Goal: Task Accomplishment & Management: Manage account settings

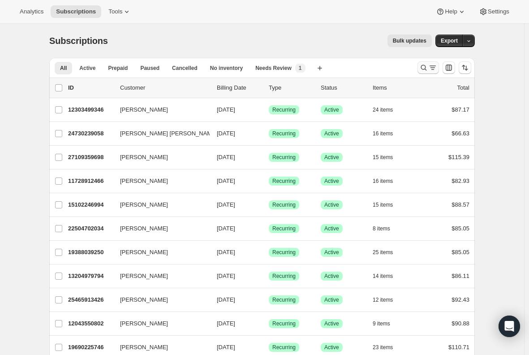
click at [433, 65] on icon "Search and filter results" at bounding box center [432, 67] width 9 height 9
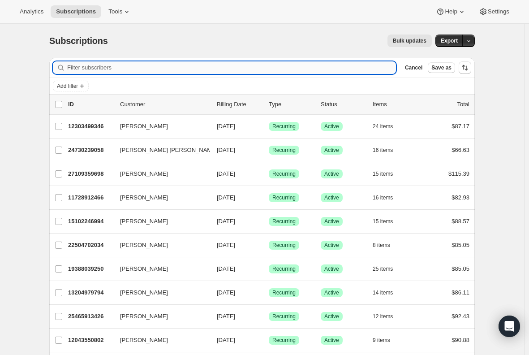
click at [148, 65] on input "Filter subscribers" at bounding box center [231, 67] width 329 height 13
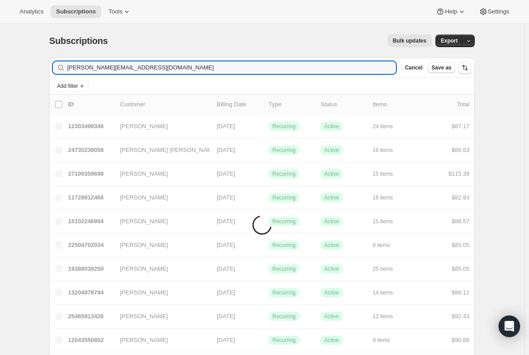
type input "brooke_snelling@yahoo.com"
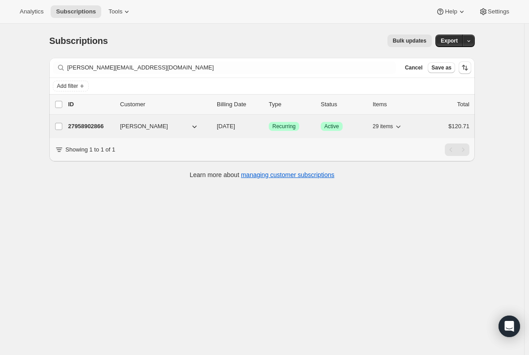
click at [86, 125] on p "27958902866" at bounding box center [90, 126] width 45 height 9
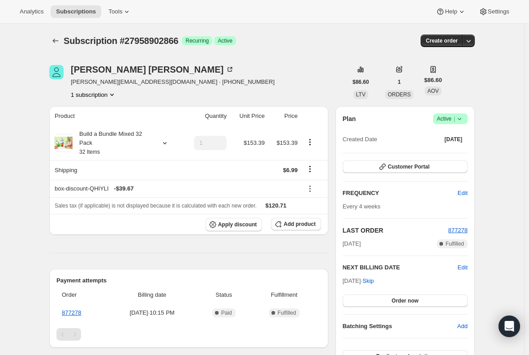
click at [464, 116] on icon at bounding box center [459, 118] width 9 height 9
click at [466, 155] on span "Cancel subscription" at bounding box center [453, 151] width 51 height 7
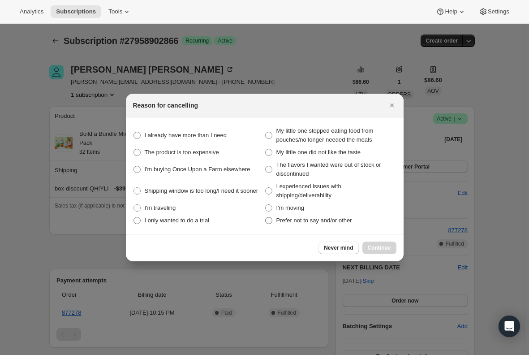
click at [265, 222] on span ":rbs:" at bounding box center [269, 220] width 8 height 8
click at [265, 217] on other "Prefer not to say and/or other" at bounding box center [265, 217] width 0 height 0
radio other "true"
click at [386, 248] on span "Continue" at bounding box center [379, 247] width 23 height 7
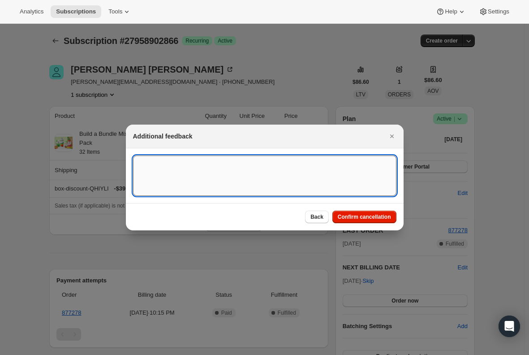
click at [150, 171] on textarea ":rbs:" at bounding box center [265, 176] width 264 height 40
type textarea "Canceled per email req."
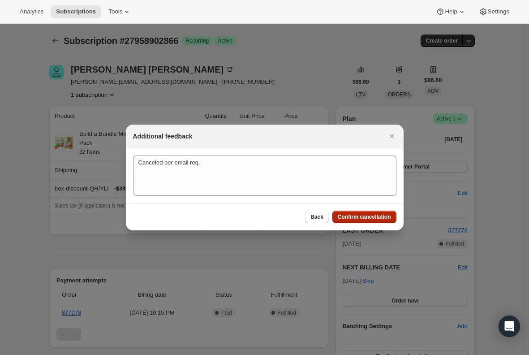
click at [360, 216] on span "Confirm cancellation" at bounding box center [364, 216] width 53 height 7
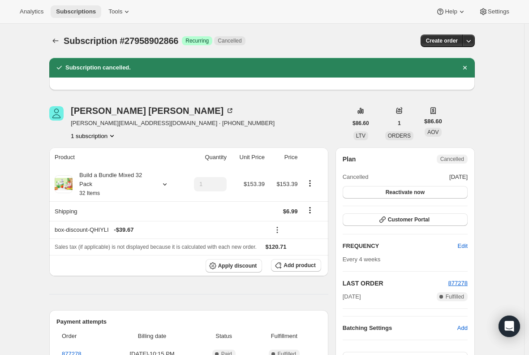
click at [79, 9] on span "Subscriptions" at bounding box center [76, 11] width 40 height 7
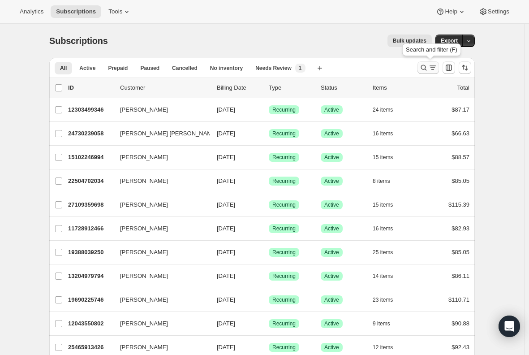
click at [432, 68] on icon "Search and filter results" at bounding box center [432, 67] width 9 height 9
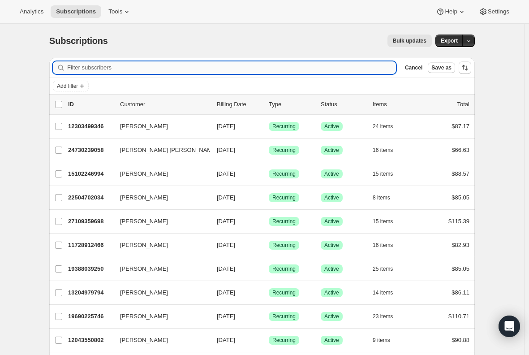
click at [201, 66] on input "Filter subscribers" at bounding box center [231, 67] width 329 height 13
paste input "arsinenavasardyan@gmail.com"
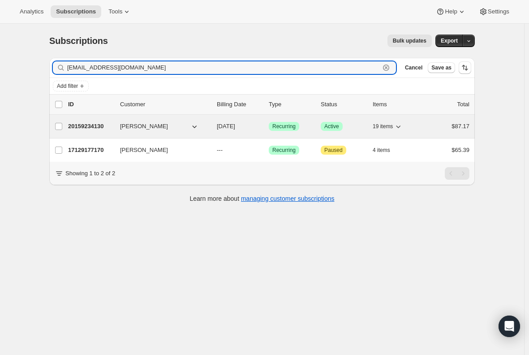
type input "arsinenavasardyan@gmail.com"
click at [89, 129] on p "20159234130" at bounding box center [90, 126] width 45 height 9
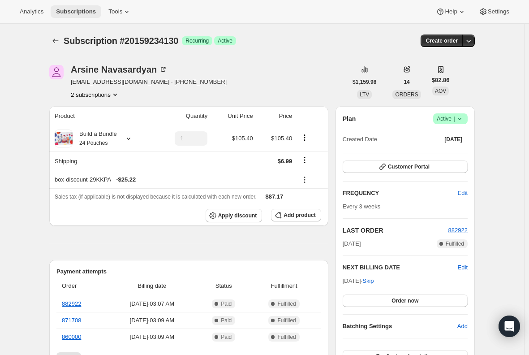
click at [82, 13] on span "Subscriptions" at bounding box center [76, 11] width 40 height 7
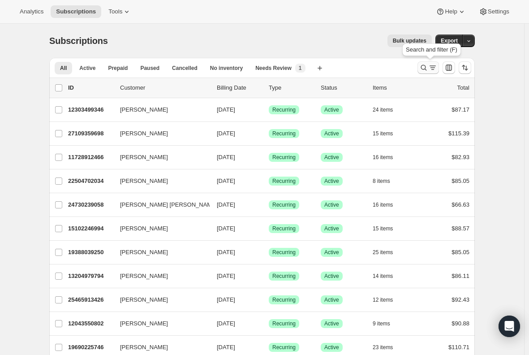
click at [428, 71] on icon "Search and filter results" at bounding box center [423, 67] width 9 height 9
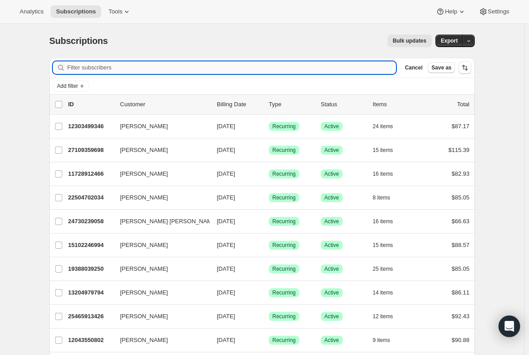
click at [119, 70] on input "Filter subscribers" at bounding box center [231, 67] width 329 height 13
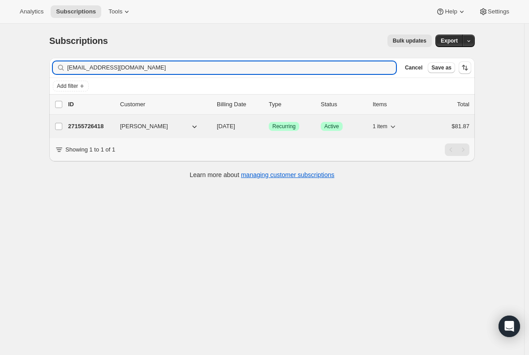
type input "jordankennedy@duck.com"
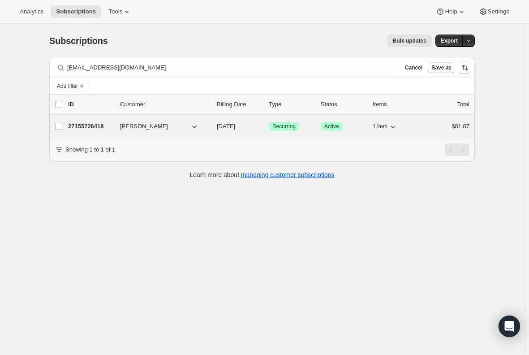
click at [97, 126] on p "27155726418" at bounding box center [90, 126] width 45 height 9
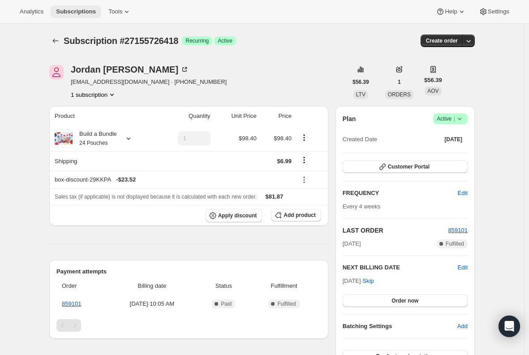
click at [65, 8] on span "Subscriptions" at bounding box center [76, 11] width 40 height 7
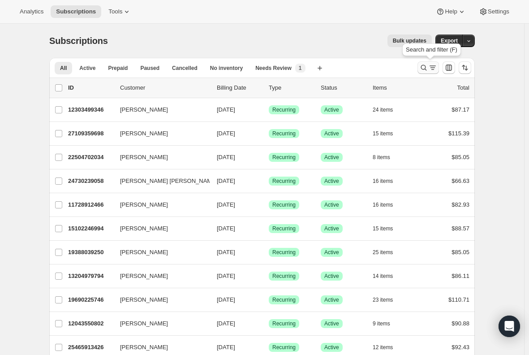
click at [424, 65] on icon "Search and filter results" at bounding box center [423, 67] width 9 height 9
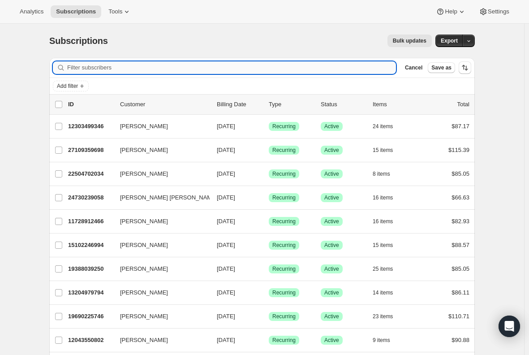
click at [93, 66] on input "Filter subscribers" at bounding box center [231, 67] width 329 height 13
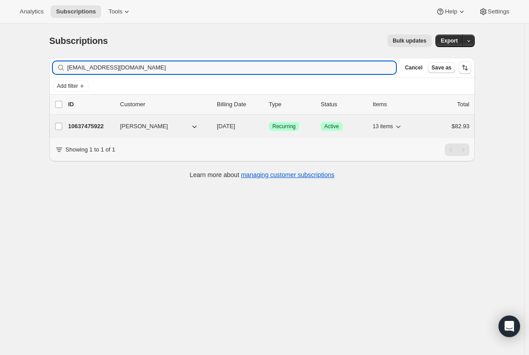
type input "lrmuhlenbruch@gmail.com"
click at [88, 124] on p "10637475922" at bounding box center [90, 126] width 45 height 9
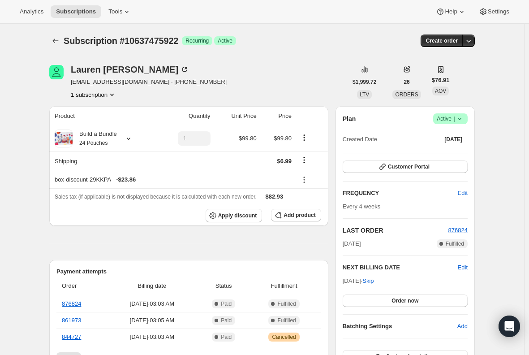
click at [467, 117] on span "Success Active |" at bounding box center [450, 118] width 35 height 11
click at [446, 154] on span "Cancel subscription" at bounding box center [453, 151] width 51 height 7
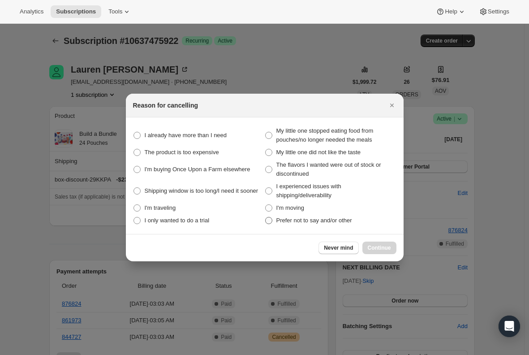
click at [270, 222] on span ":r1o8:" at bounding box center [268, 220] width 7 height 7
click at [266, 217] on other "Prefer not to say and/or other" at bounding box center [265, 217] width 0 height 0
radio other "true"
click at [378, 245] on span "Continue" at bounding box center [379, 247] width 23 height 7
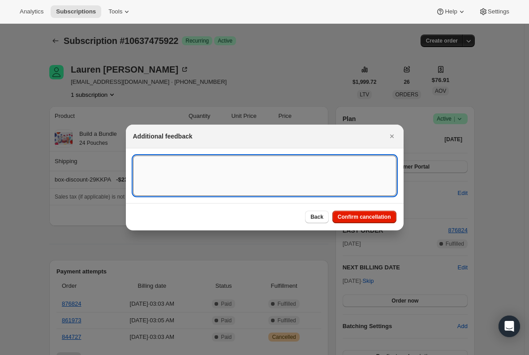
click at [185, 170] on textarea ":r1o8:" at bounding box center [265, 176] width 264 height 40
type textarea "canceled per req."
click at [381, 220] on span "Confirm cancellation" at bounding box center [364, 216] width 53 height 7
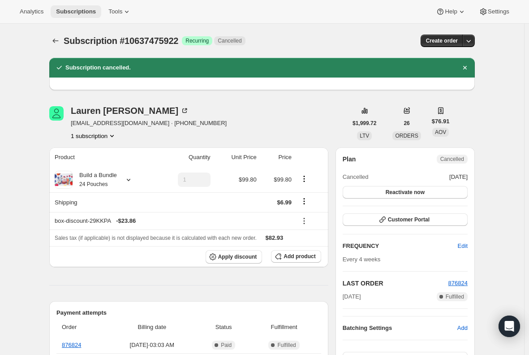
click at [65, 11] on span "Subscriptions" at bounding box center [76, 11] width 40 height 7
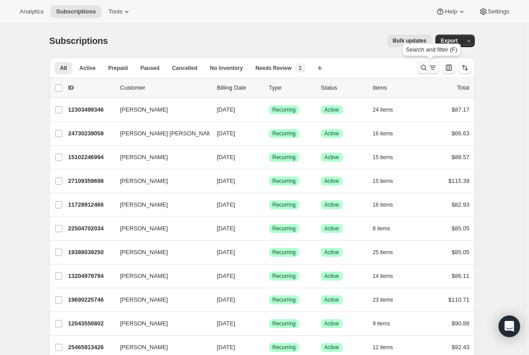
click at [427, 65] on icon "Search and filter results" at bounding box center [423, 67] width 9 height 9
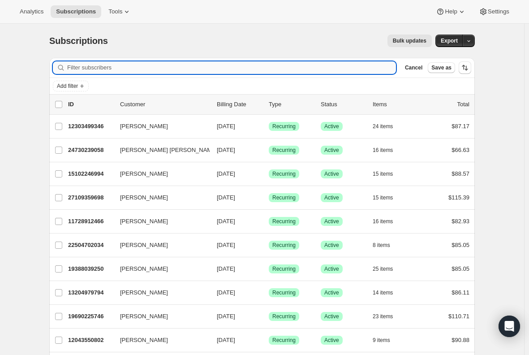
click at [183, 69] on input "Filter subscribers" at bounding box center [231, 67] width 329 height 13
type input "Katarina Lanni Alwerud"
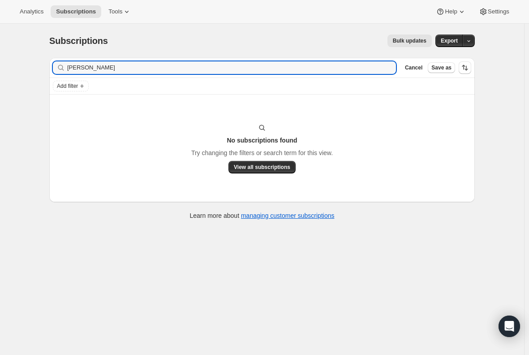
drag, startPoint x: 132, startPoint y: 66, endPoint x: 37, endPoint y: 67, distance: 95.0
click at [37, 67] on div "Subscriptions. This page is ready Subscriptions Bulk updates More actions Bulk …" at bounding box center [262, 201] width 524 height 355
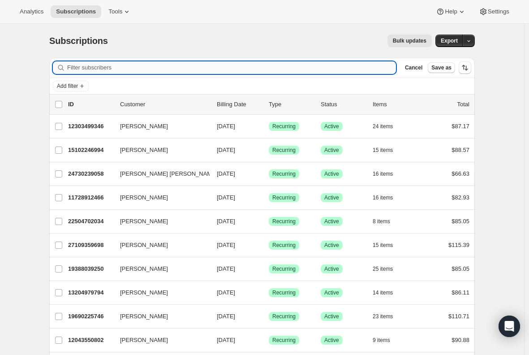
click at [95, 64] on input "Filter subscribers" at bounding box center [231, 67] width 329 height 13
paste input "katarinalanni@gmail.com"
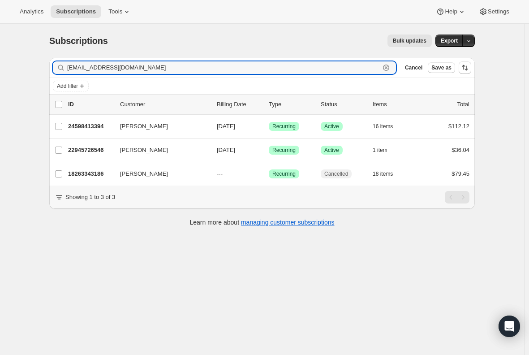
type input "katarinalanni@gmail.com"
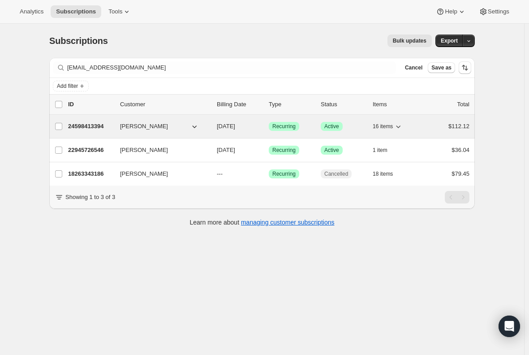
click at [89, 126] on p "24598413394" at bounding box center [90, 126] width 45 height 9
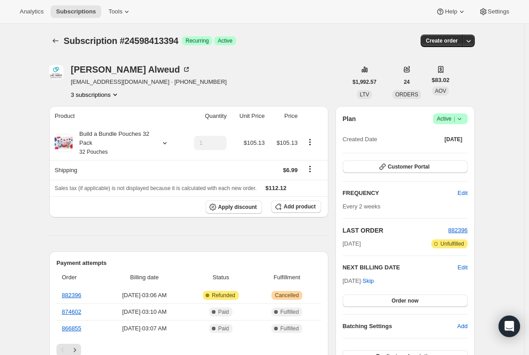
click at [131, 82] on span "katarinalanni@gmail.com · +13106171607" at bounding box center [149, 82] width 156 height 9
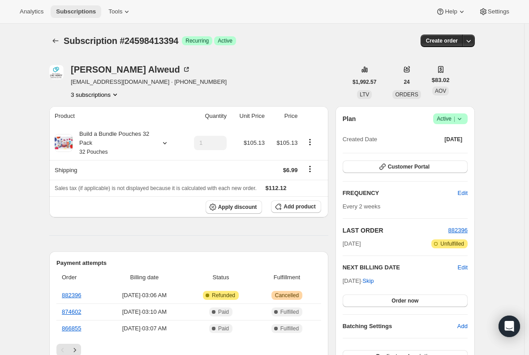
click at [88, 10] on span "Subscriptions" at bounding box center [76, 11] width 40 height 7
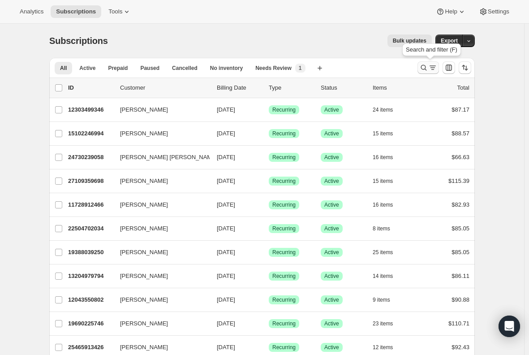
click at [428, 69] on icon "Search and filter results" at bounding box center [423, 67] width 9 height 9
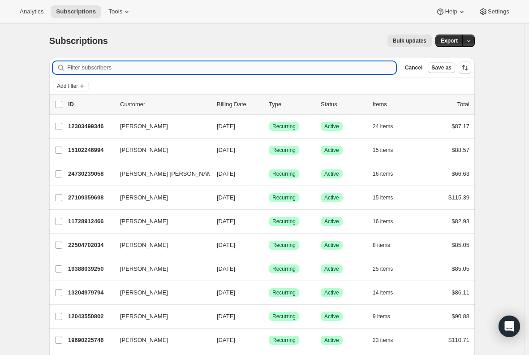
click at [154, 72] on input "Filter subscribers" at bounding box center [231, 67] width 329 height 13
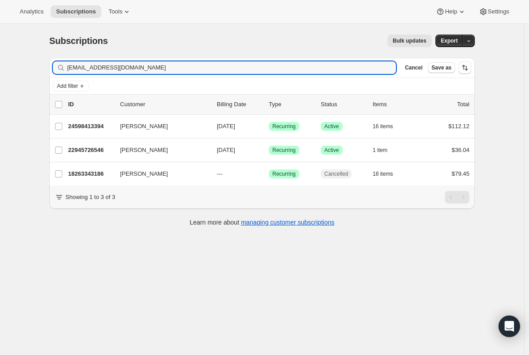
type input "katarinalanni@gmail.com"
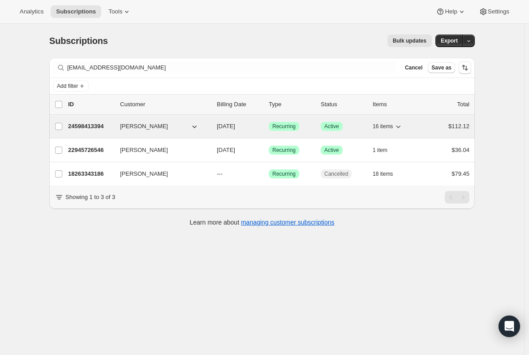
click at [87, 130] on p "24598413394" at bounding box center [90, 126] width 45 height 9
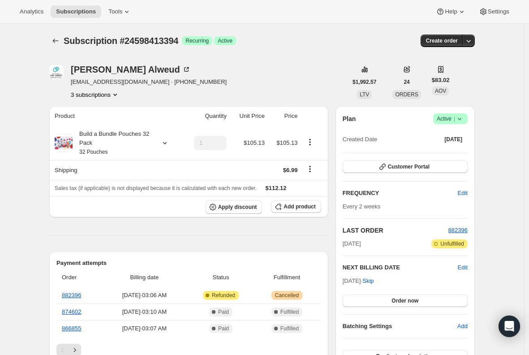
click at [455, 117] on span "Active |" at bounding box center [450, 118] width 27 height 9
click at [449, 150] on span "Cancel subscription" at bounding box center [453, 151] width 51 height 7
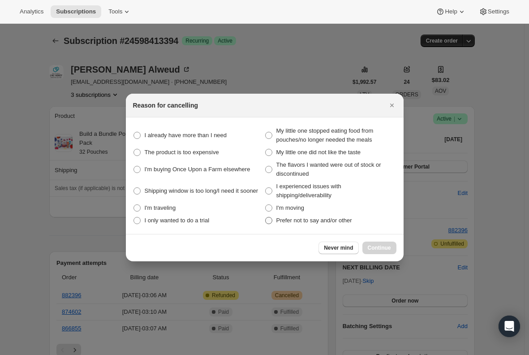
click at [270, 222] on span ":r2vr:" at bounding box center [268, 220] width 7 height 7
click at [266, 217] on other "Prefer not to say and/or other" at bounding box center [265, 217] width 0 height 0
radio other "true"
click at [377, 247] on span "Continue" at bounding box center [379, 247] width 23 height 7
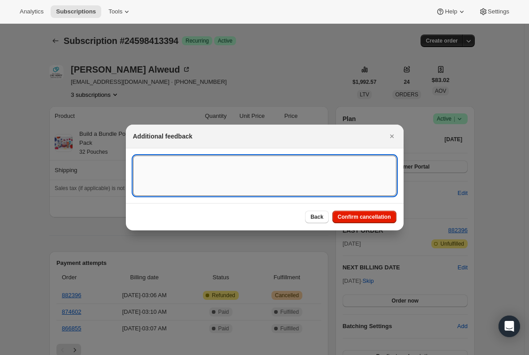
click at [138, 172] on textarea ":r2vr:" at bounding box center [265, 176] width 264 height 40
type textarea "per email req."
click at [379, 212] on button "Confirm cancellation" at bounding box center [365, 217] width 64 height 13
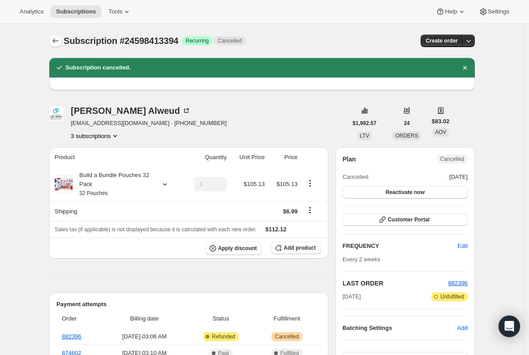
click at [59, 42] on icon "Subscriptions" at bounding box center [55, 40] width 9 height 9
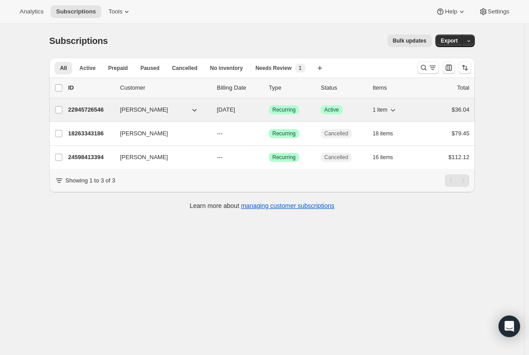
click at [91, 110] on p "22945726546" at bounding box center [90, 109] width 45 height 9
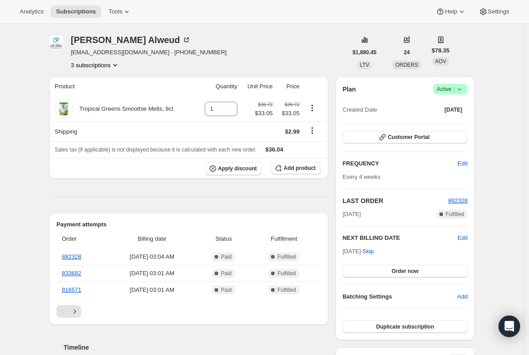
scroll to position [45, 0]
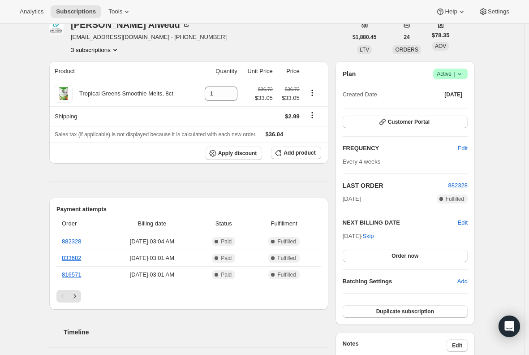
click at [464, 72] on icon at bounding box center [459, 73] width 9 height 9
click at [475, 108] on span "Cancel subscription" at bounding box center [453, 107] width 51 height 7
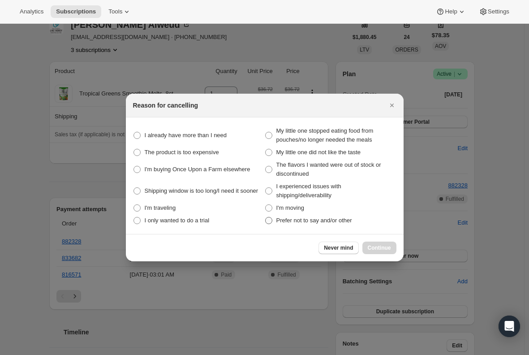
click at [267, 217] on span ":r36v:" at bounding box center [268, 220] width 7 height 7
click at [266, 217] on other "Prefer not to say and/or other" at bounding box center [265, 217] width 0 height 0
radio other "true"
click at [379, 250] on span "Continue" at bounding box center [379, 247] width 23 height 7
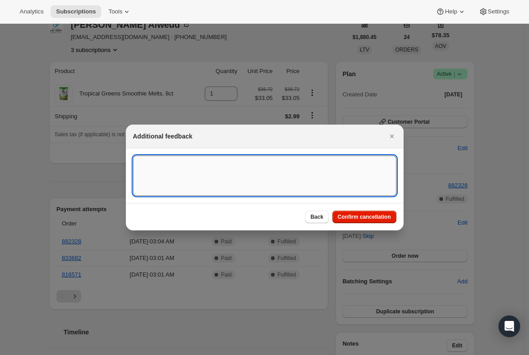
click at [242, 166] on textarea ":r36v:" at bounding box center [265, 176] width 264 height 40
type textarea "canceled per req."
click at [371, 217] on span "Confirm cancellation" at bounding box center [364, 216] width 53 height 7
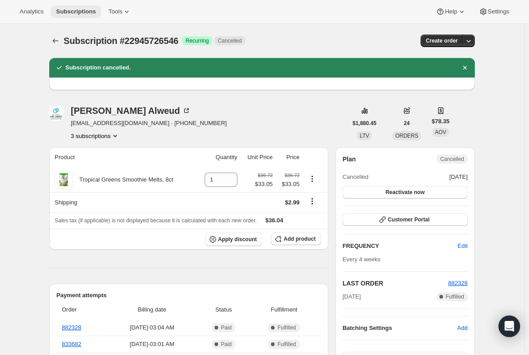
click at [67, 9] on span "Subscriptions" at bounding box center [76, 11] width 40 height 7
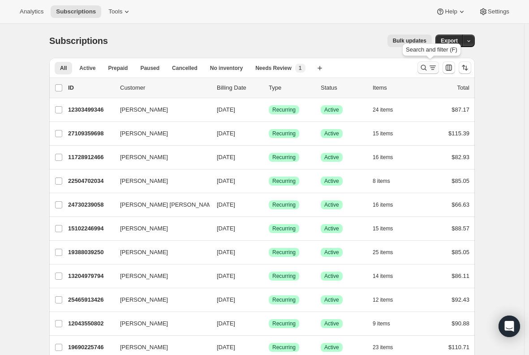
click at [425, 65] on icon "Search and filter results" at bounding box center [424, 68] width 6 height 6
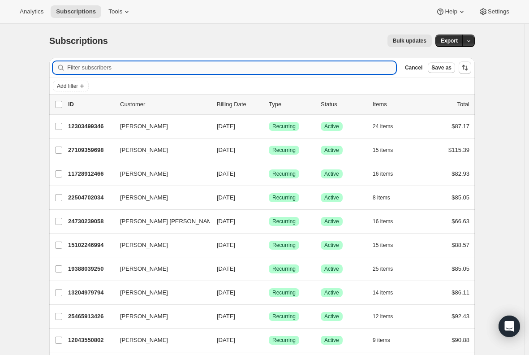
click at [156, 65] on input "Filter subscribers" at bounding box center [231, 67] width 329 height 13
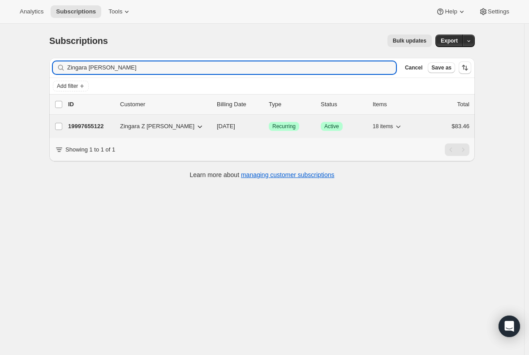
type input "Zingara Barragan"
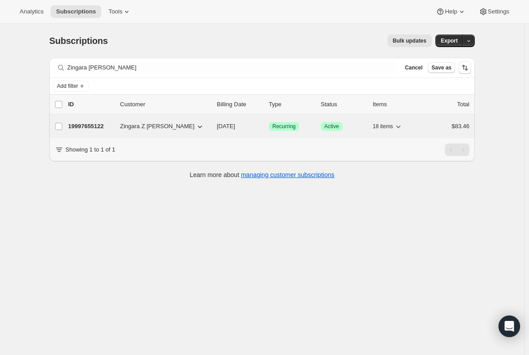
click at [99, 125] on p "19997655122" at bounding box center [90, 126] width 45 height 9
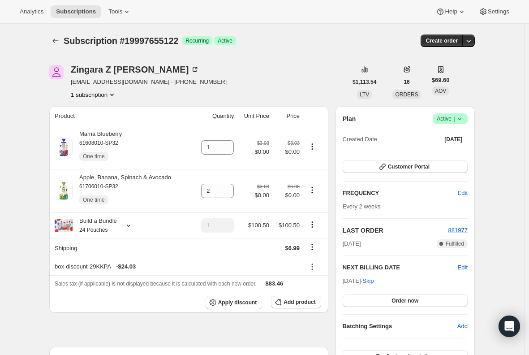
click at [117, 81] on span "zingarazumiko@gmail.com · +19155398099" at bounding box center [149, 82] width 156 height 9
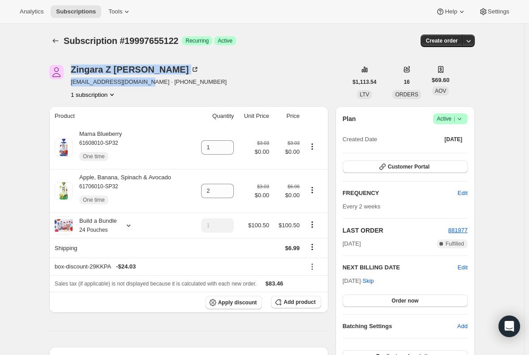
drag, startPoint x: 144, startPoint y: 82, endPoint x: 65, endPoint y: 83, distance: 78.4
click at [65, 83] on div "Zingara Z Barragan zingarazumiko@gmail.com · +19155398099 1 subscription" at bounding box center [198, 82] width 298 height 34
copy div "Zingara Z Barragan zingarazumiko@gmail.com"
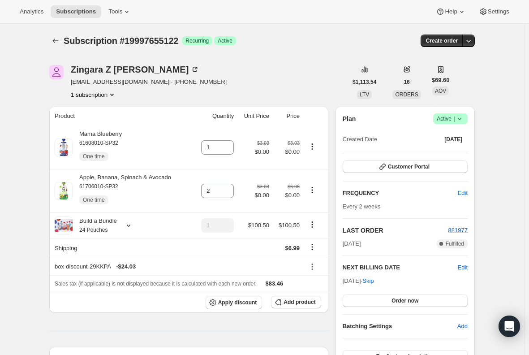
click at [111, 81] on span "zingarazumiko@gmail.com · +19155398099" at bounding box center [149, 82] width 156 height 9
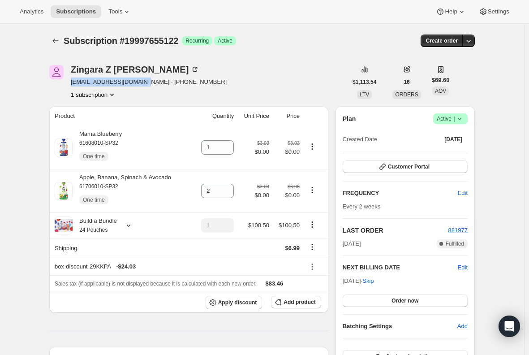
drag, startPoint x: 142, startPoint y: 83, endPoint x: 73, endPoint y: 86, distance: 69.1
click at [73, 86] on div "Zingara Z Barragan zingarazumiko@gmail.com · +19155398099 1 subscription" at bounding box center [198, 82] width 298 height 34
copy span "zingarazumiko@gmail.com"
click at [67, 6] on button "Subscriptions" at bounding box center [76, 11] width 51 height 13
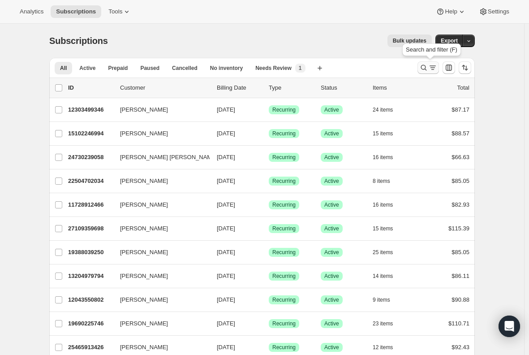
click at [423, 66] on icon "Search and filter results" at bounding box center [423, 67] width 9 height 9
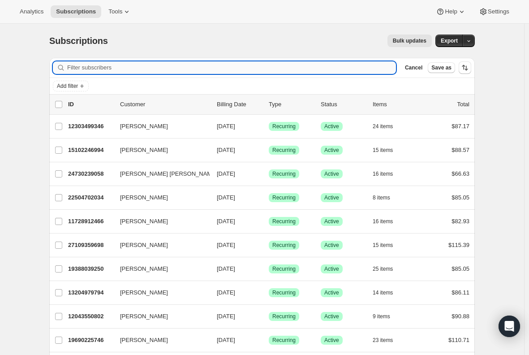
click at [227, 66] on input "Filter subscribers" at bounding box center [231, 67] width 329 height 13
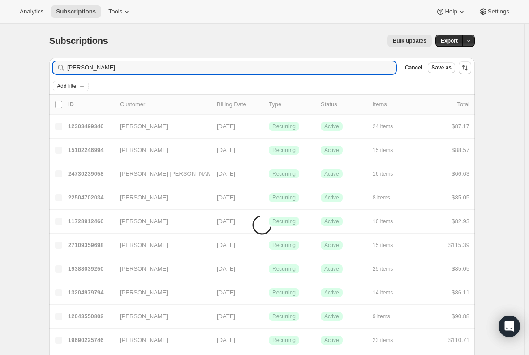
type input "Kylie Pazzaglini"
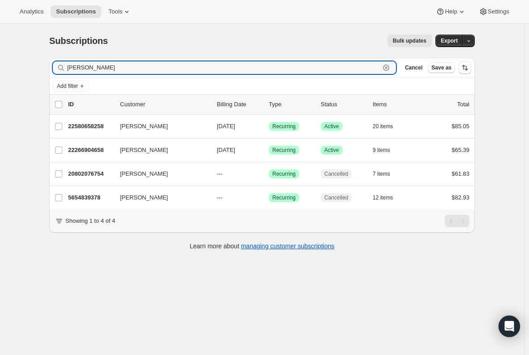
drag, startPoint x: 124, startPoint y: 71, endPoint x: 18, endPoint y: 67, distance: 105.8
click at [22, 69] on div "Subscriptions. This page is ready Subscriptions Bulk updates More actions Bulk …" at bounding box center [262, 201] width 524 height 355
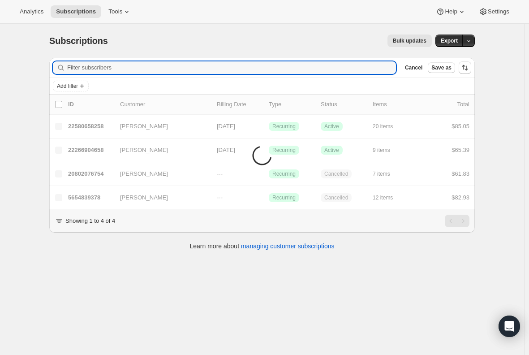
paste input "kapazzaglini@gmail.com"
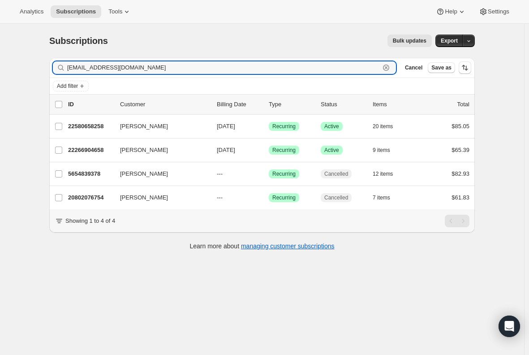
type input "kapazzaglini@gmail.com"
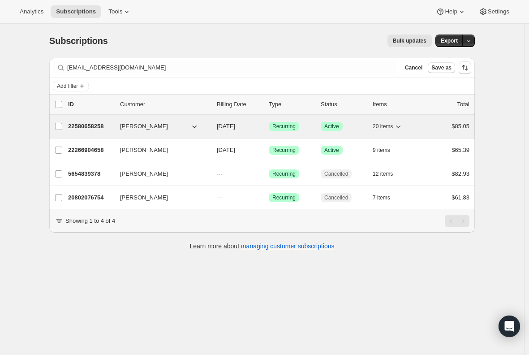
click at [93, 121] on div "22580658258 Kylie Pazzaglini 08/29/2025 Success Recurring Success Active 20 ite…" at bounding box center [269, 126] width 402 height 13
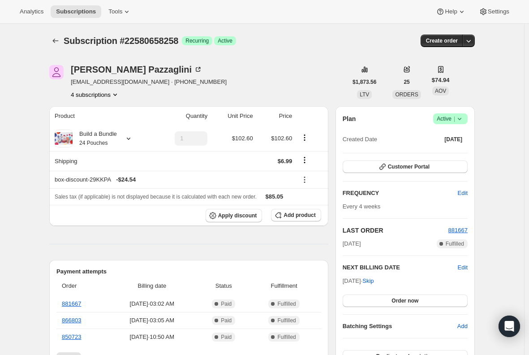
click at [463, 120] on icon at bounding box center [459, 118] width 9 height 9
click at [445, 153] on span "Cancel subscription" at bounding box center [453, 151] width 51 height 7
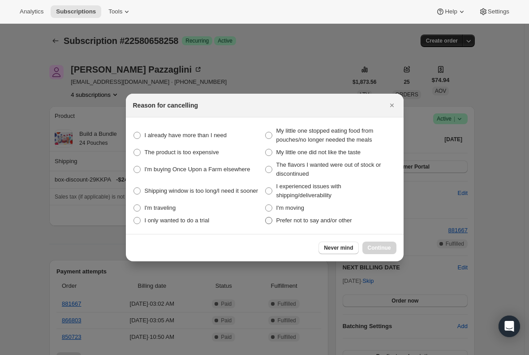
click at [269, 219] on span ":r45b:" at bounding box center [268, 220] width 7 height 7
click at [266, 217] on other "Prefer not to say and/or other" at bounding box center [265, 217] width 0 height 0
radio other "true"
click at [381, 249] on span "Continue" at bounding box center [379, 247] width 23 height 7
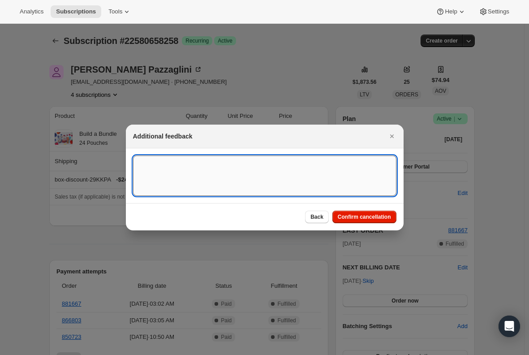
click at [180, 179] on textarea ":r45b:" at bounding box center [265, 176] width 264 height 40
type textarea "Cancel per req."
click at [371, 215] on span "Confirm cancellation" at bounding box center [364, 216] width 53 height 7
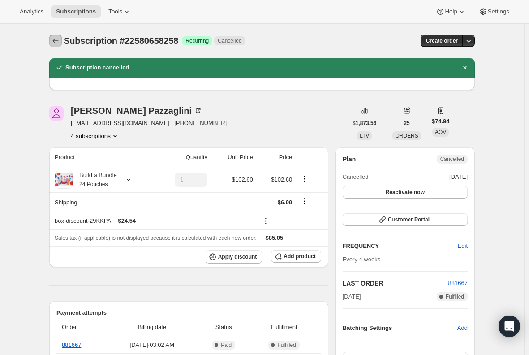
click at [54, 36] on button "Subscriptions" at bounding box center [55, 41] width 13 height 13
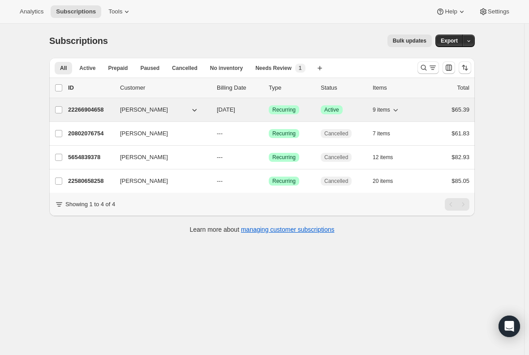
click at [82, 109] on p "22266904658" at bounding box center [90, 109] width 45 height 9
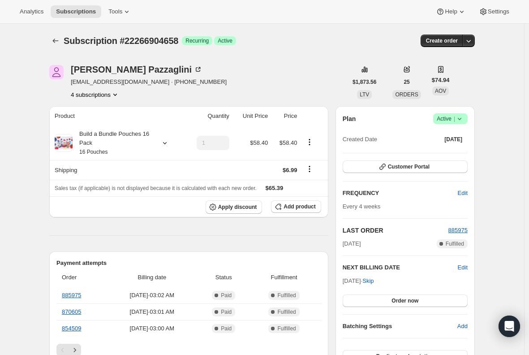
click at [462, 118] on icon at bounding box center [460, 119] width 4 height 2
click at [449, 154] on span "Cancel subscription" at bounding box center [453, 151] width 51 height 7
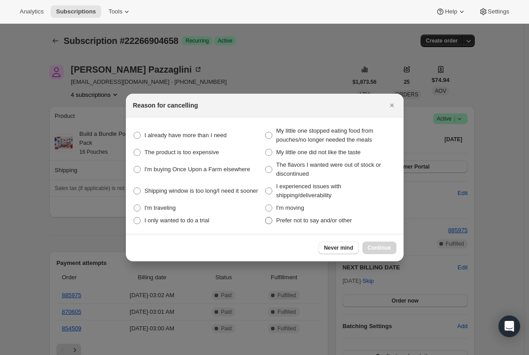
click at [274, 220] on label "Prefer not to say and/or other" at bounding box center [331, 220] width 132 height 13
click at [266, 217] on other "Prefer not to say and/or other" at bounding box center [265, 217] width 0 height 0
radio other "true"
click at [388, 248] on span "Continue" at bounding box center [379, 247] width 23 height 7
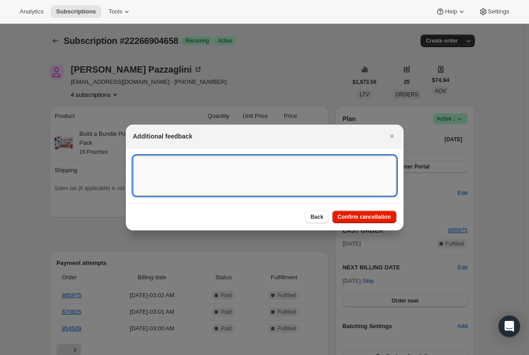
click at [172, 161] on textarea ":r4d6:" at bounding box center [265, 176] width 264 height 40
type textarea "cancel per req"
click at [374, 218] on span "Confirm cancellation" at bounding box center [364, 216] width 53 height 7
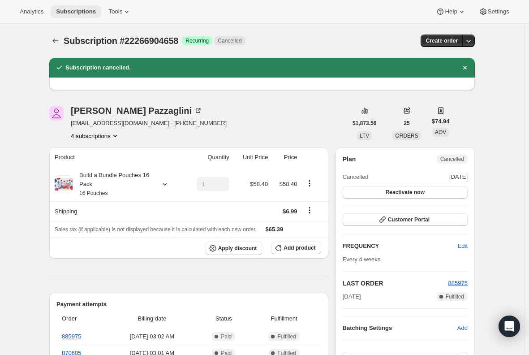
click at [69, 10] on span "Subscriptions" at bounding box center [76, 11] width 40 height 7
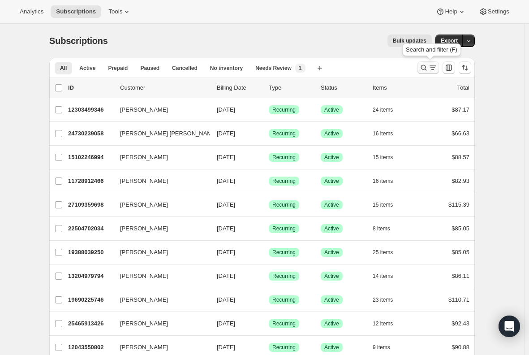
click at [431, 69] on icon "Search and filter results" at bounding box center [432, 67] width 9 height 9
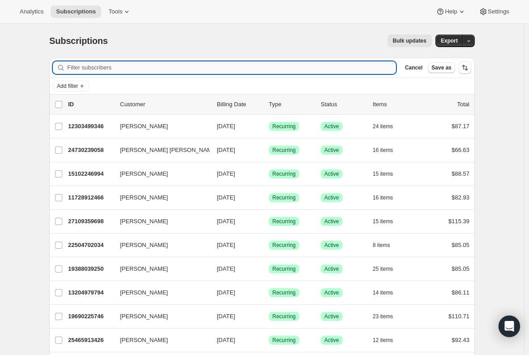
click at [125, 68] on input "Filter subscribers" at bounding box center [231, 67] width 329 height 13
paste input "averypayne2025@gmail.com"
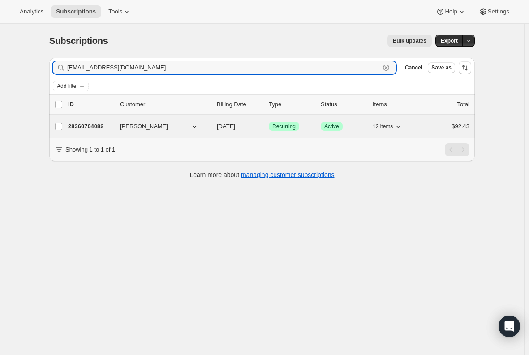
type input "averypayne2025@gmail.com"
click at [102, 124] on p "28360704082" at bounding box center [90, 126] width 45 height 9
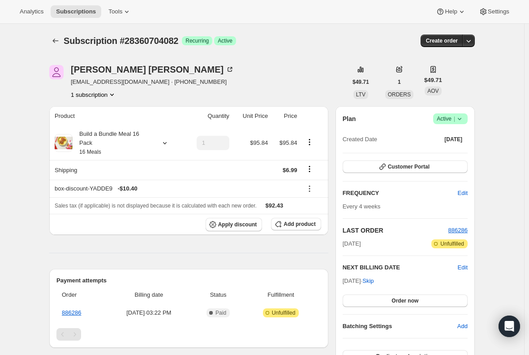
click at [449, 119] on span "Active |" at bounding box center [450, 118] width 27 height 9
click at [456, 149] on span "Cancel subscription" at bounding box center [453, 151] width 51 height 7
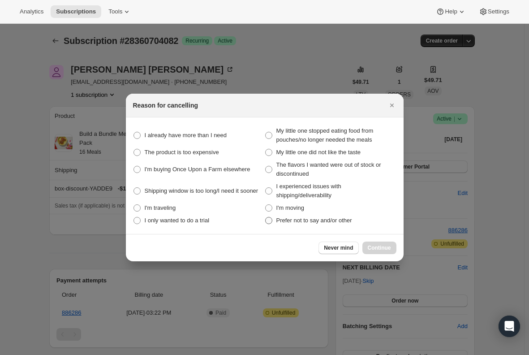
click at [269, 221] on span ":r4tg:" at bounding box center [268, 220] width 7 height 7
click at [266, 217] on other "Prefer not to say and/or other" at bounding box center [265, 217] width 0 height 0
radio other "true"
click at [391, 248] on span "Continue" at bounding box center [379, 247] width 23 height 7
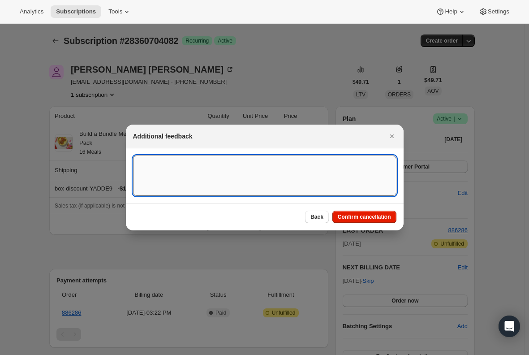
click at [172, 162] on textarea ":r4tg:" at bounding box center [265, 176] width 264 height 40
type textarea "canceled per req"
click at [374, 218] on span "Confirm cancellation" at bounding box center [364, 216] width 53 height 7
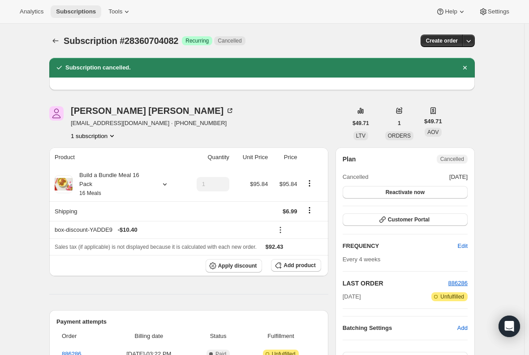
click at [76, 12] on span "Subscriptions" at bounding box center [76, 11] width 40 height 7
